Goal: Information Seeking & Learning: Learn about a topic

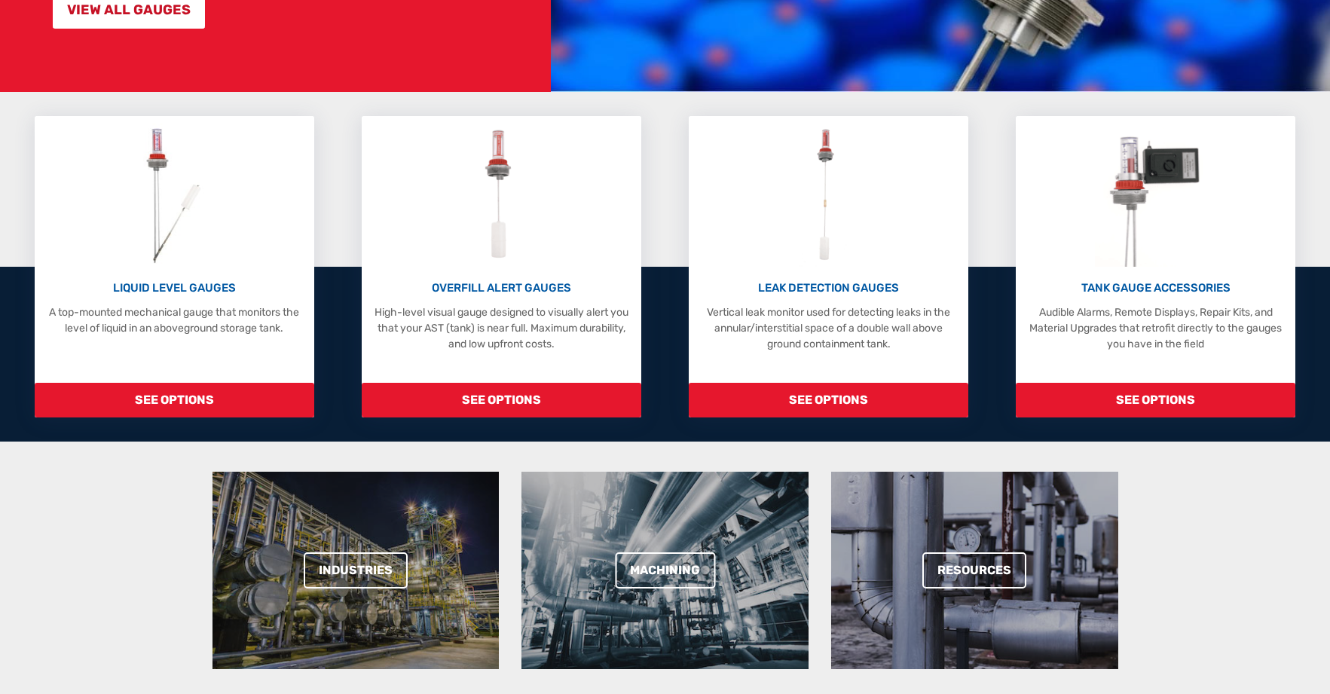
scroll to position [301, 0]
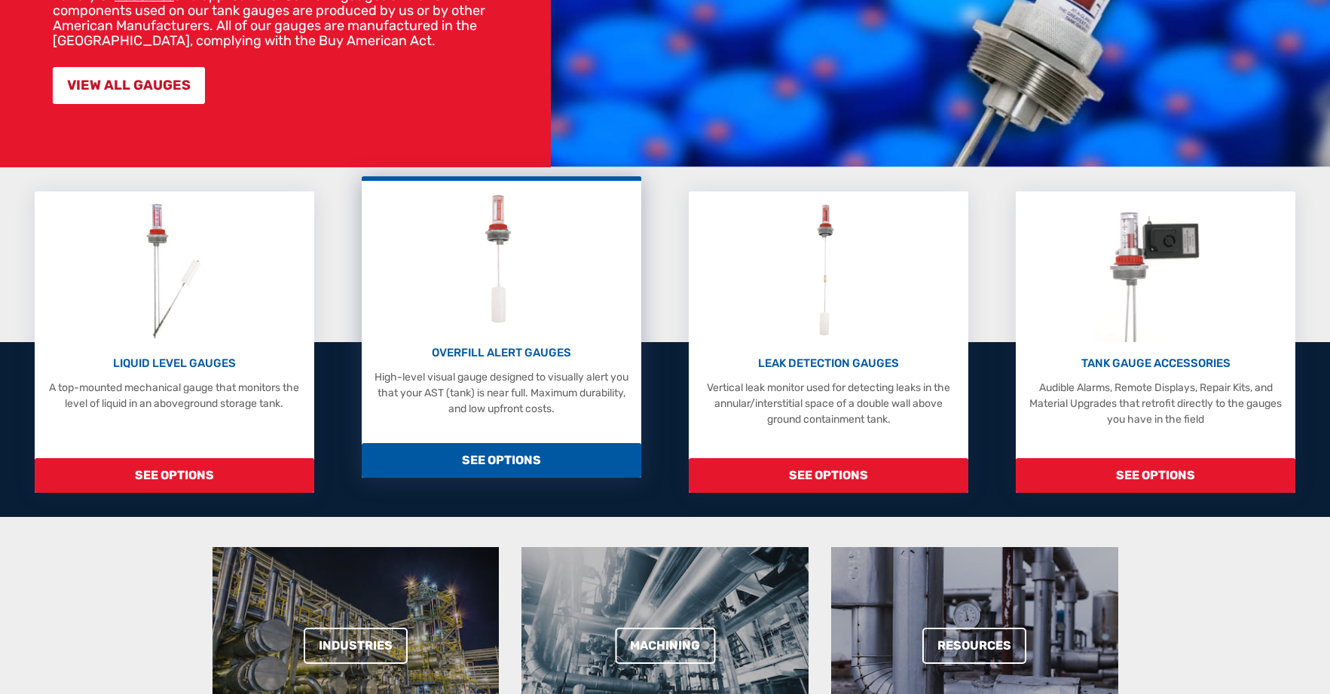
click at [519, 354] on p "OVERFILL ALERT GAUGES" at bounding box center [501, 352] width 264 height 17
click at [489, 452] on span "SEE OPTIONS" at bounding box center [502, 460] width 280 height 35
click at [508, 344] on div "OVERFILL ALERT GAUGES High-level visual gauge designed to visually alert you th…" at bounding box center [501, 302] width 264 height 228
click at [497, 282] on img at bounding box center [501, 259] width 67 height 143
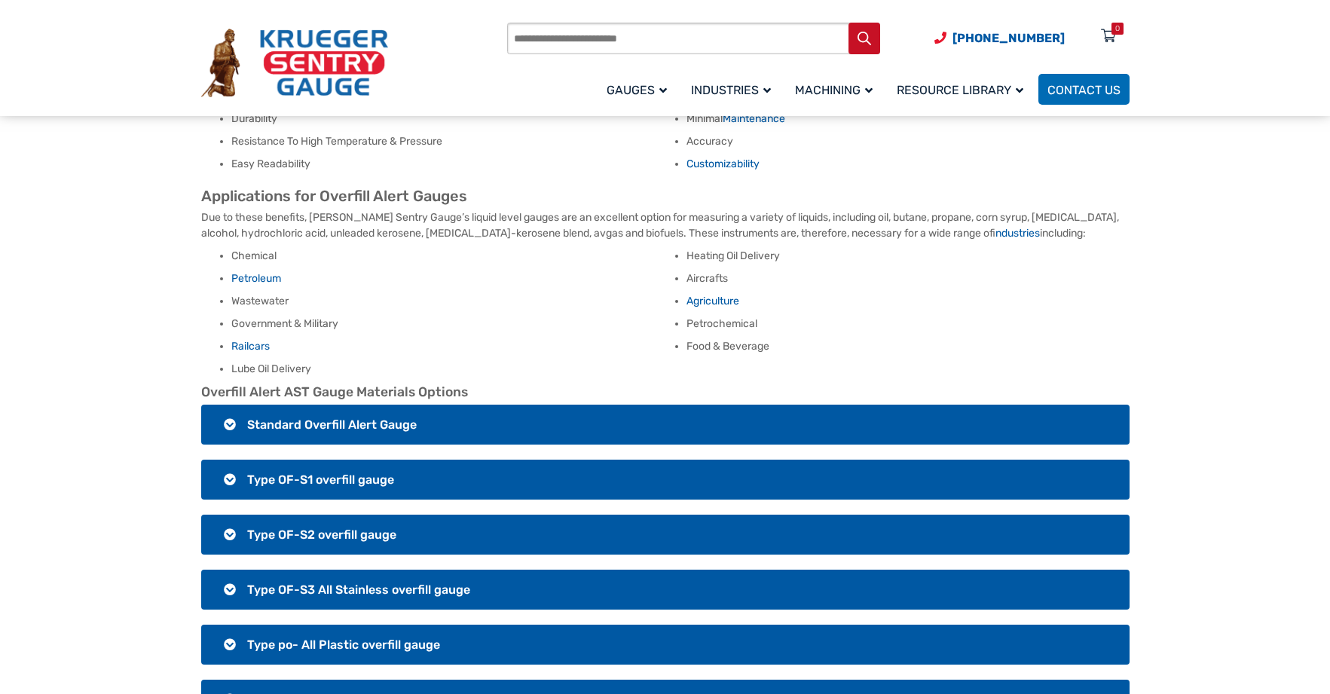
scroll to position [980, 0]
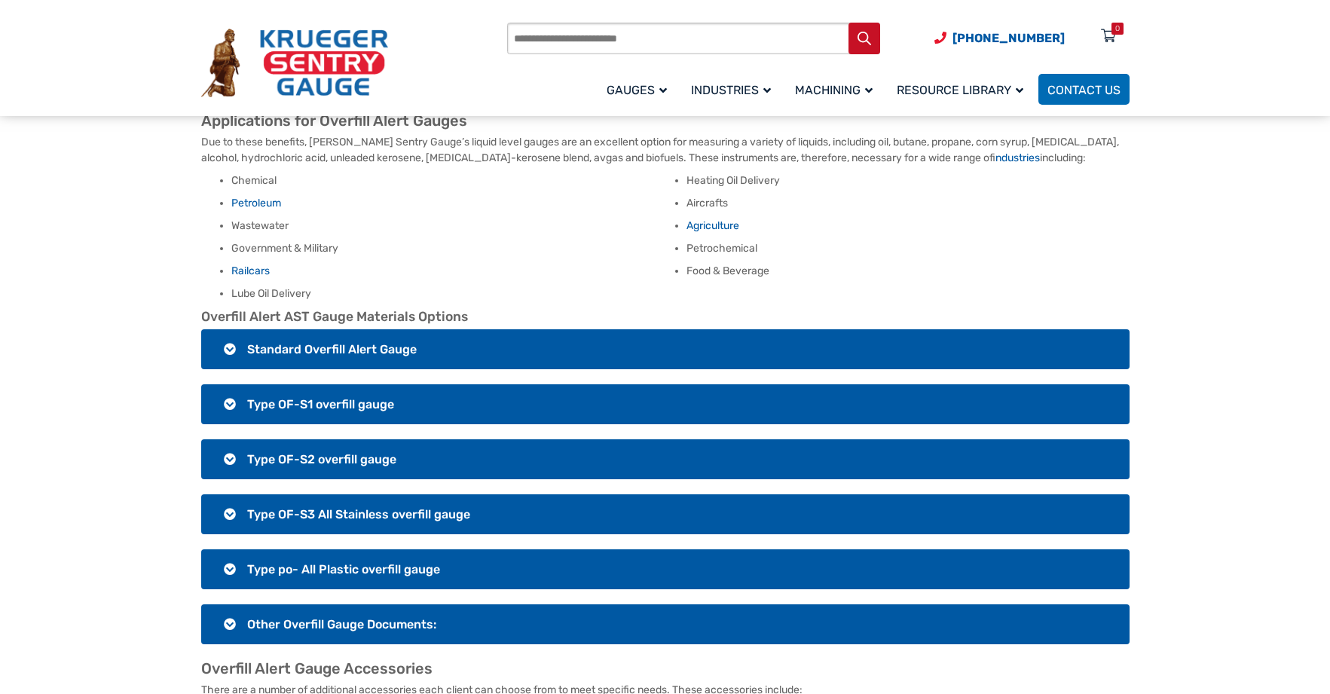
click at [235, 499] on h3 "Type OF-S3 All Stainless overfill gauge" at bounding box center [665, 514] width 928 height 40
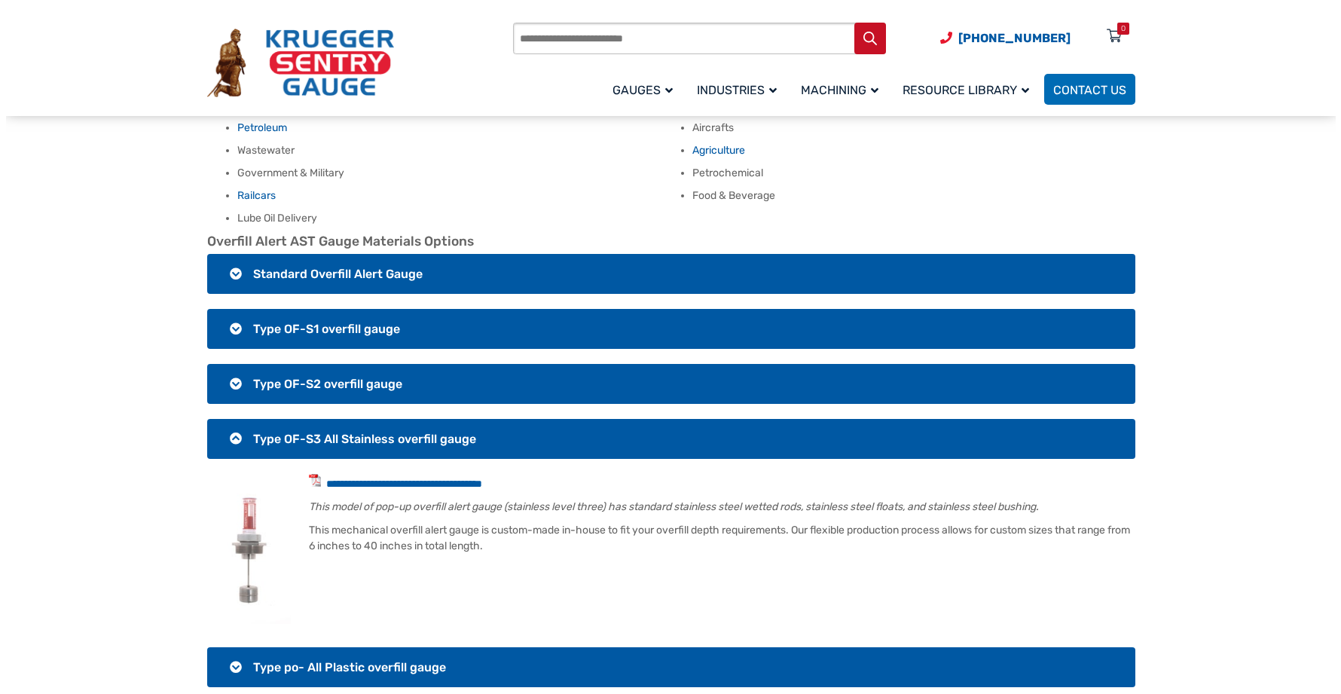
scroll to position [1130, 0]
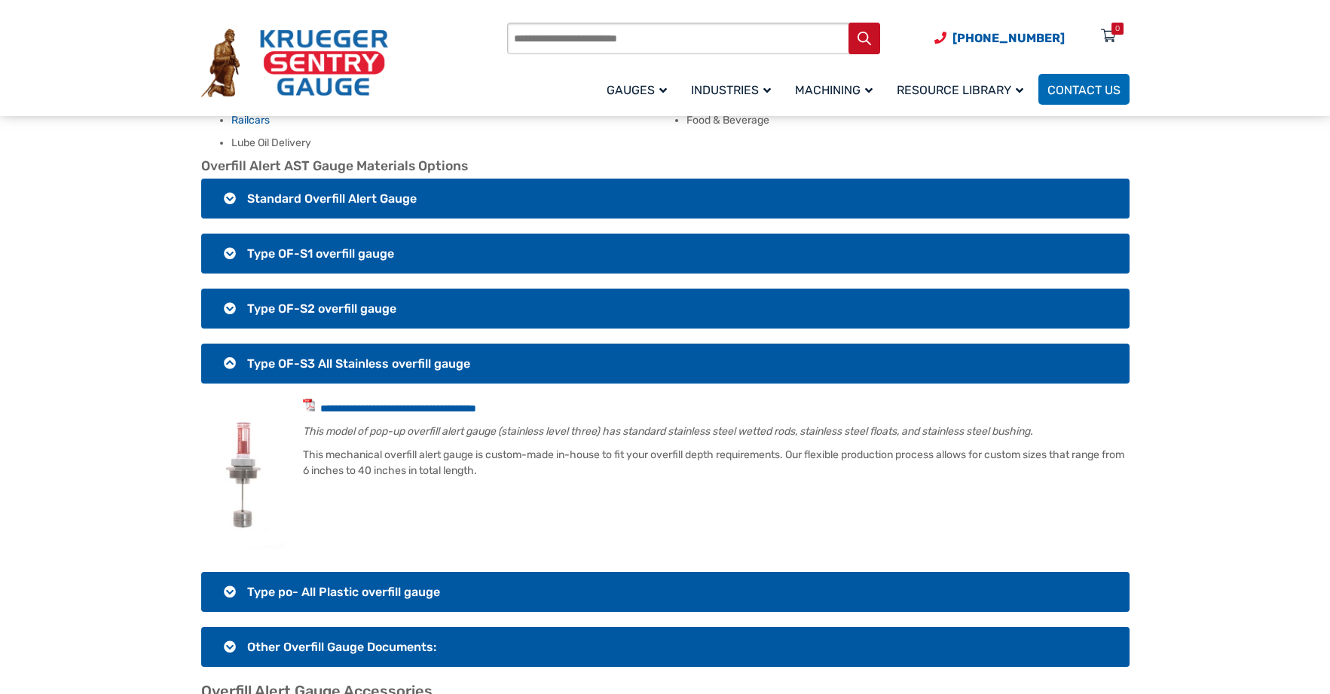
click at [249, 463] on img at bounding box center [243, 474] width 84 height 150
